Goal: Find specific page/section: Find specific page/section

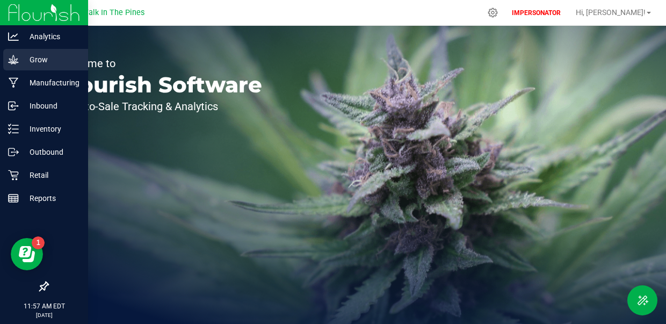
click at [17, 61] on icon at bounding box center [13, 59] width 11 height 11
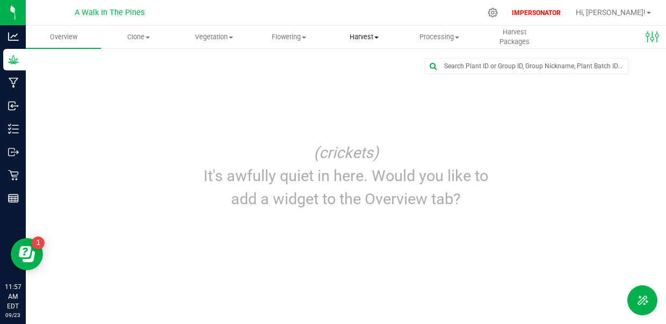
click at [360, 39] on span "Harvest" at bounding box center [364, 37] width 74 height 10
click at [360, 60] on span "Harvests" at bounding box center [356, 64] width 60 height 9
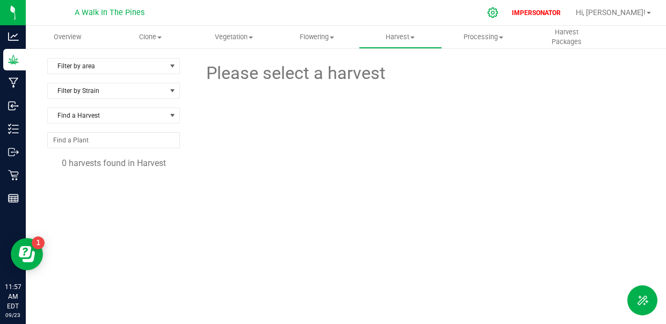
click at [498, 16] on icon at bounding box center [492, 12] width 11 height 11
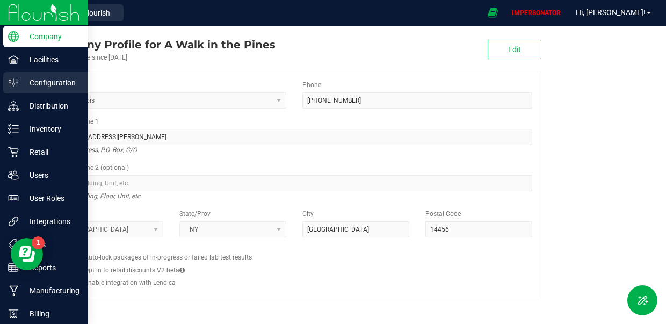
click at [42, 82] on p "Configuration" at bounding box center [51, 82] width 64 height 13
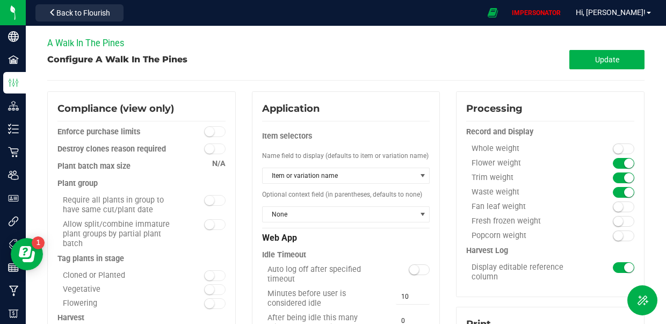
click at [126, 41] on div "A Walk In The Pines" at bounding box center [345, 43] width 597 height 13
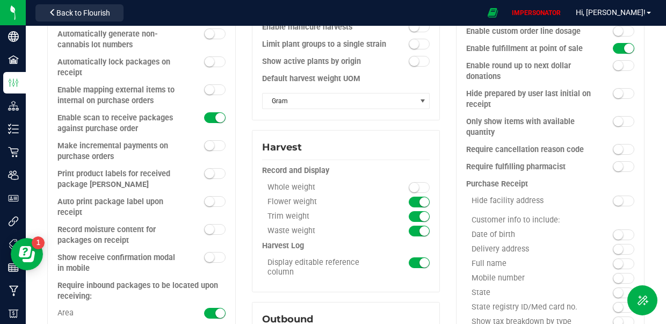
scroll to position [506, 0]
